Goal: Task Accomplishment & Management: Manage account settings

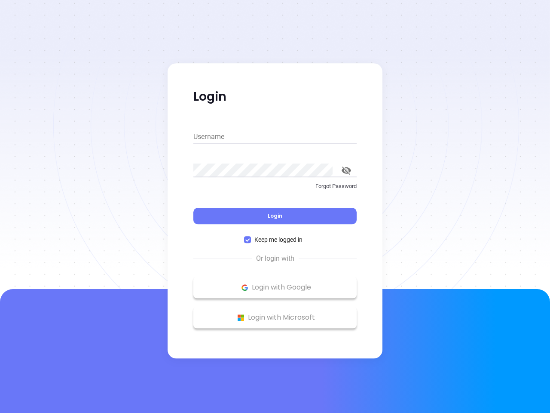
click at [275, 206] on div "Login" at bounding box center [274, 210] width 163 height 27
click at [275, 137] on input "Username" at bounding box center [274, 137] width 163 height 14
click at [346, 170] on icon "toggle password visibility" at bounding box center [346, 170] width 9 height 8
click at [275, 216] on span "Login" at bounding box center [275, 215] width 15 height 7
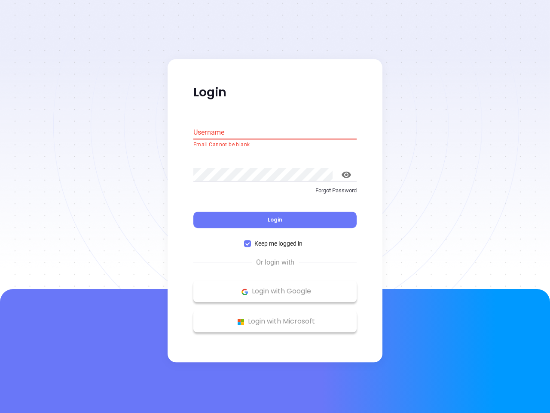
click at [275, 239] on span "Keep me logged in" at bounding box center [278, 243] width 55 height 9
click at [251, 240] on input "Keep me logged in" at bounding box center [247, 243] width 7 height 7
checkbox input "false"
click at [275, 287] on p "Login with Google" at bounding box center [275, 291] width 155 height 13
click at [275, 317] on p "Login with Microsoft" at bounding box center [275, 321] width 155 height 13
